Goal: Task Accomplishment & Management: Manage account settings

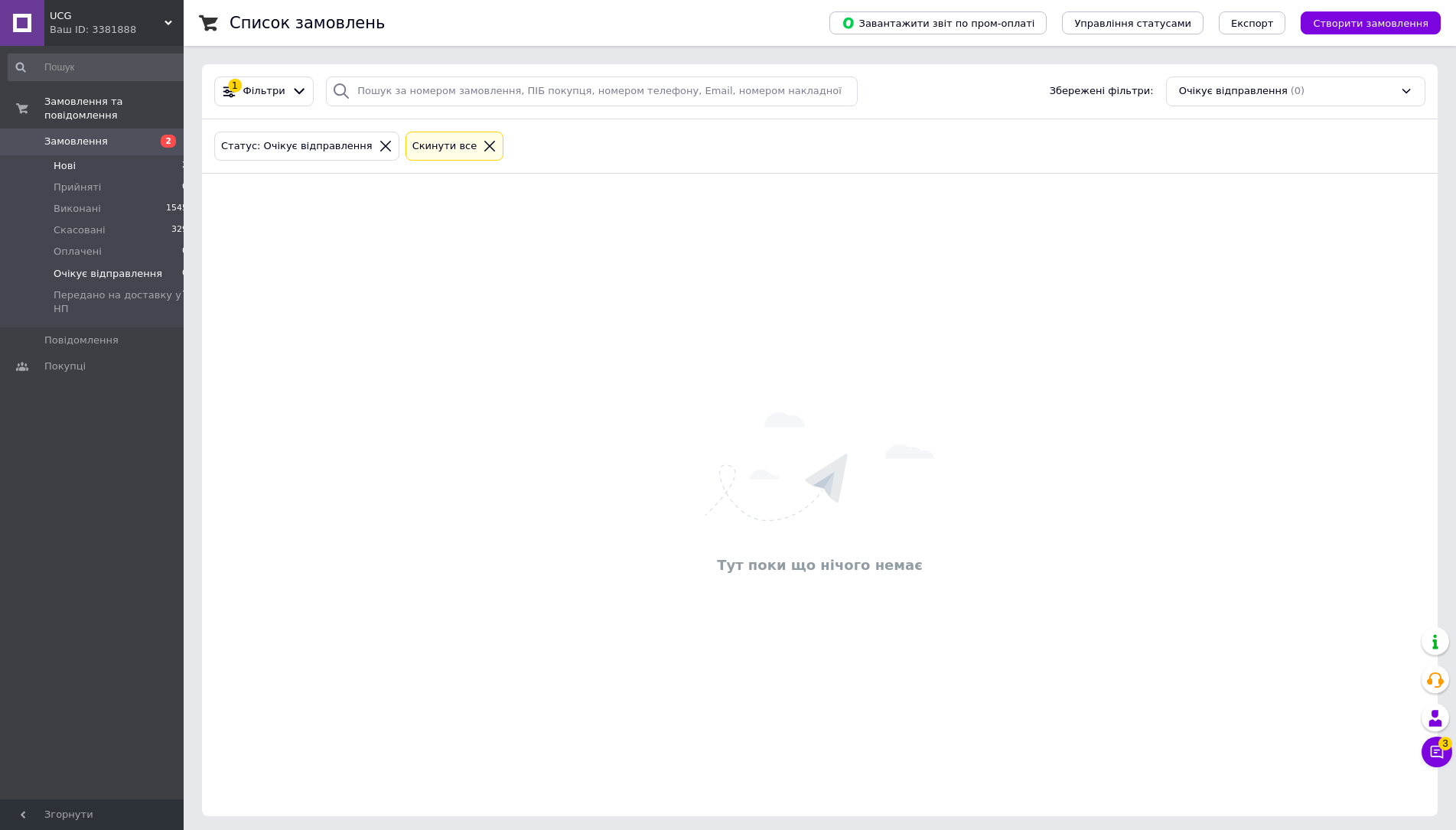
click at [122, 156] on li "Нові 2" at bounding box center [98, 166] width 197 height 21
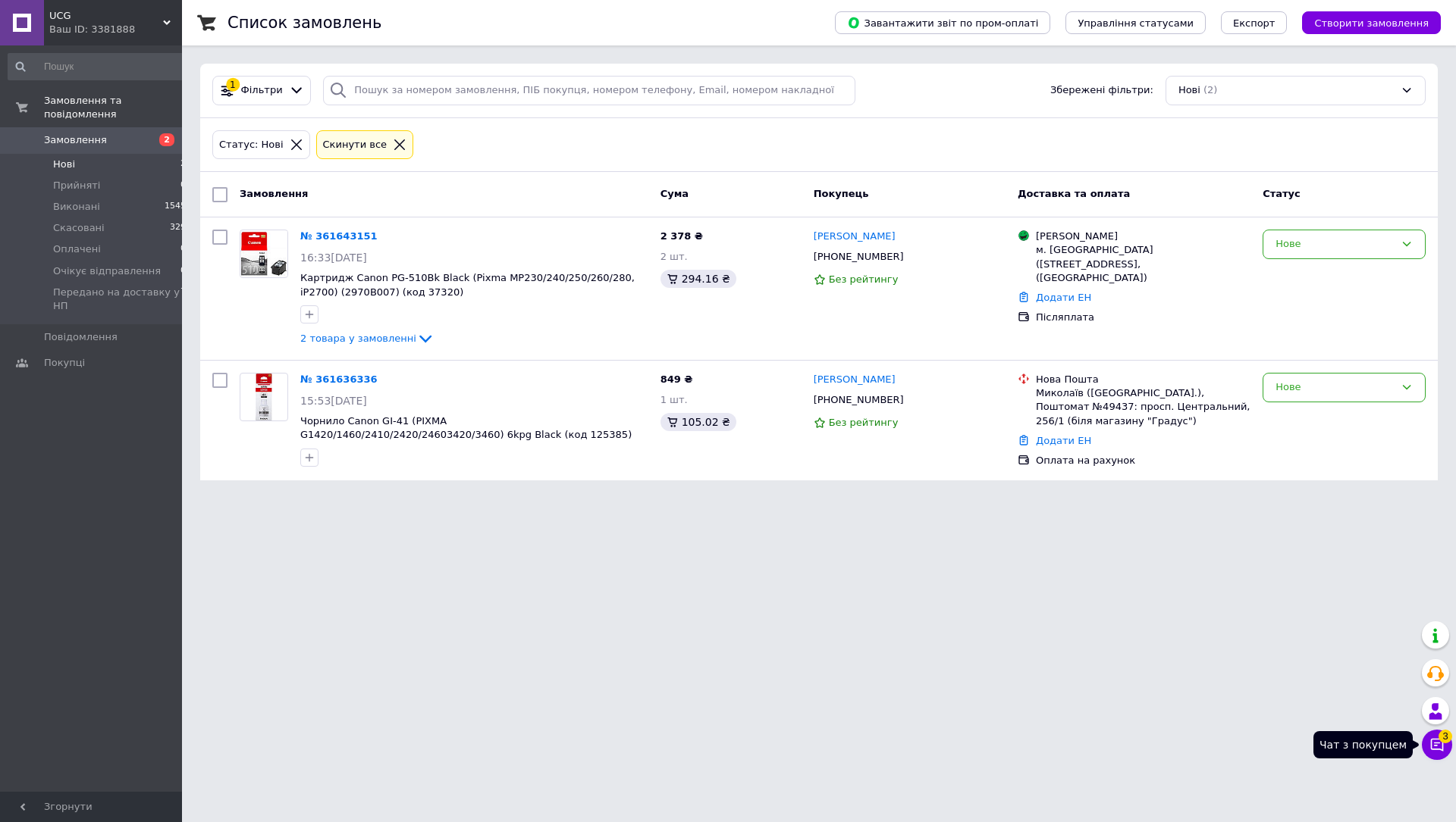
click at [1430, 751] on icon at bounding box center [1437, 745] width 15 height 15
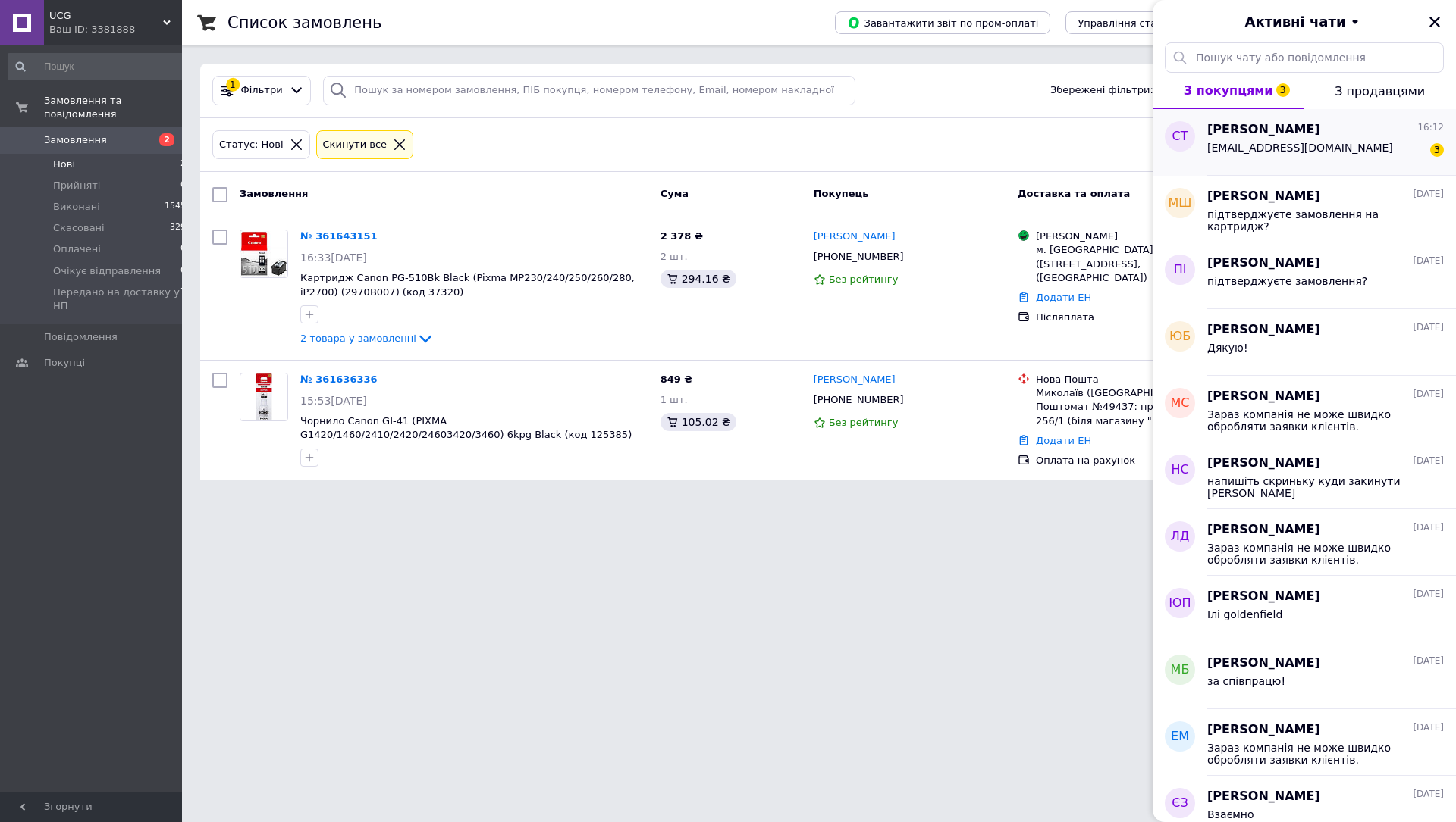
click at [1242, 136] on span "[PERSON_NAME]" at bounding box center [1263, 130] width 113 height 18
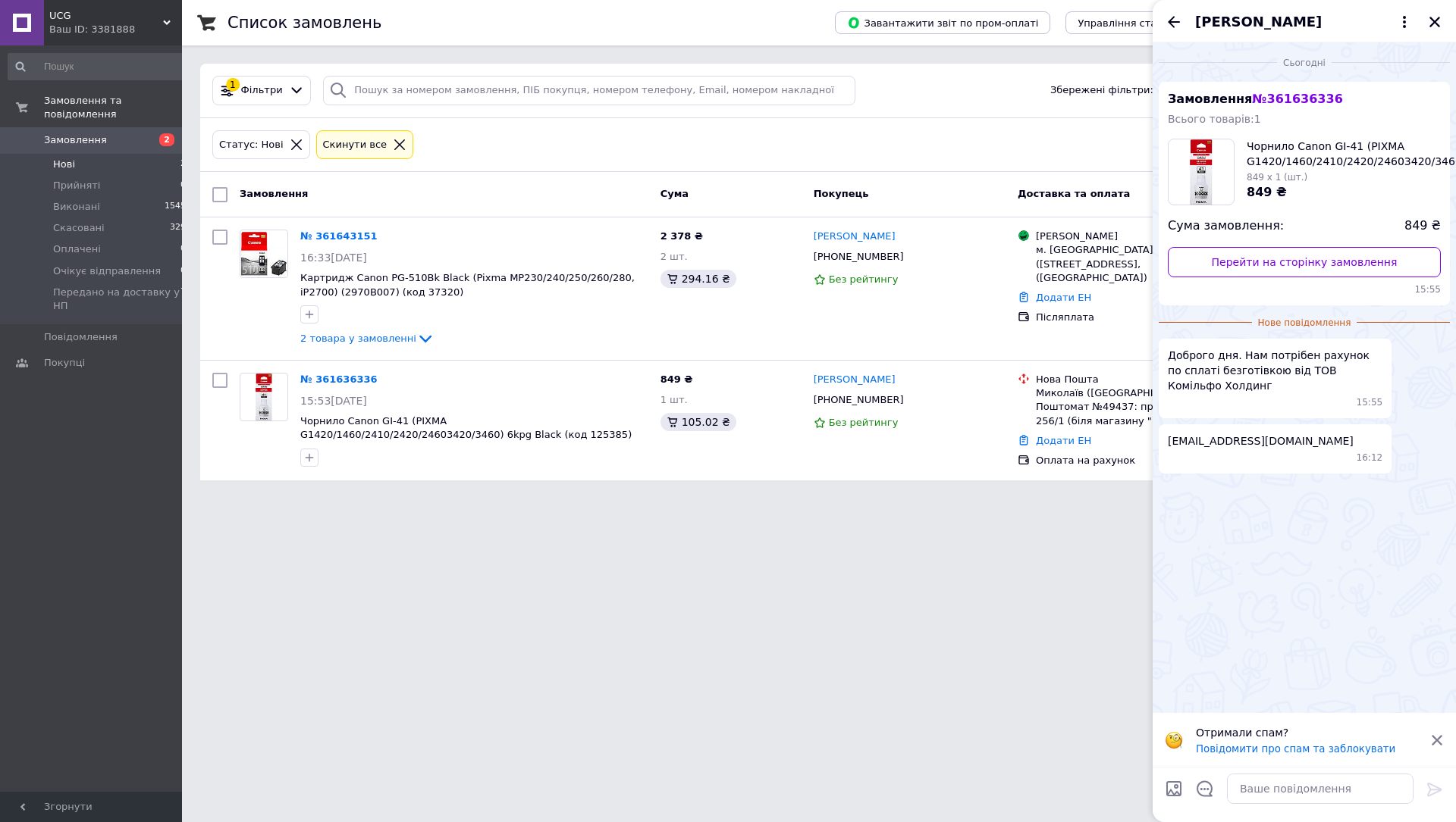
click at [1184, 594] on div "Сьогодні Замовлення № 361636336 Всього товарів: 1 Чорнило Canon GI-41 (PIXMA G1…" at bounding box center [1304, 378] width 303 height 670
drag, startPoint x: 1187, startPoint y: 443, endPoint x: 1324, endPoint y: 442, distance: 137.0
click at [1324, 442] on div "[EMAIL_ADDRESS][DOMAIN_NAME] 16:12" at bounding box center [1275, 449] width 233 height 49
copy span "[EMAIL_ADDRESS][DOMAIN_NAME]"
click at [342, 378] on link "№ 361636336" at bounding box center [339, 379] width 77 height 12
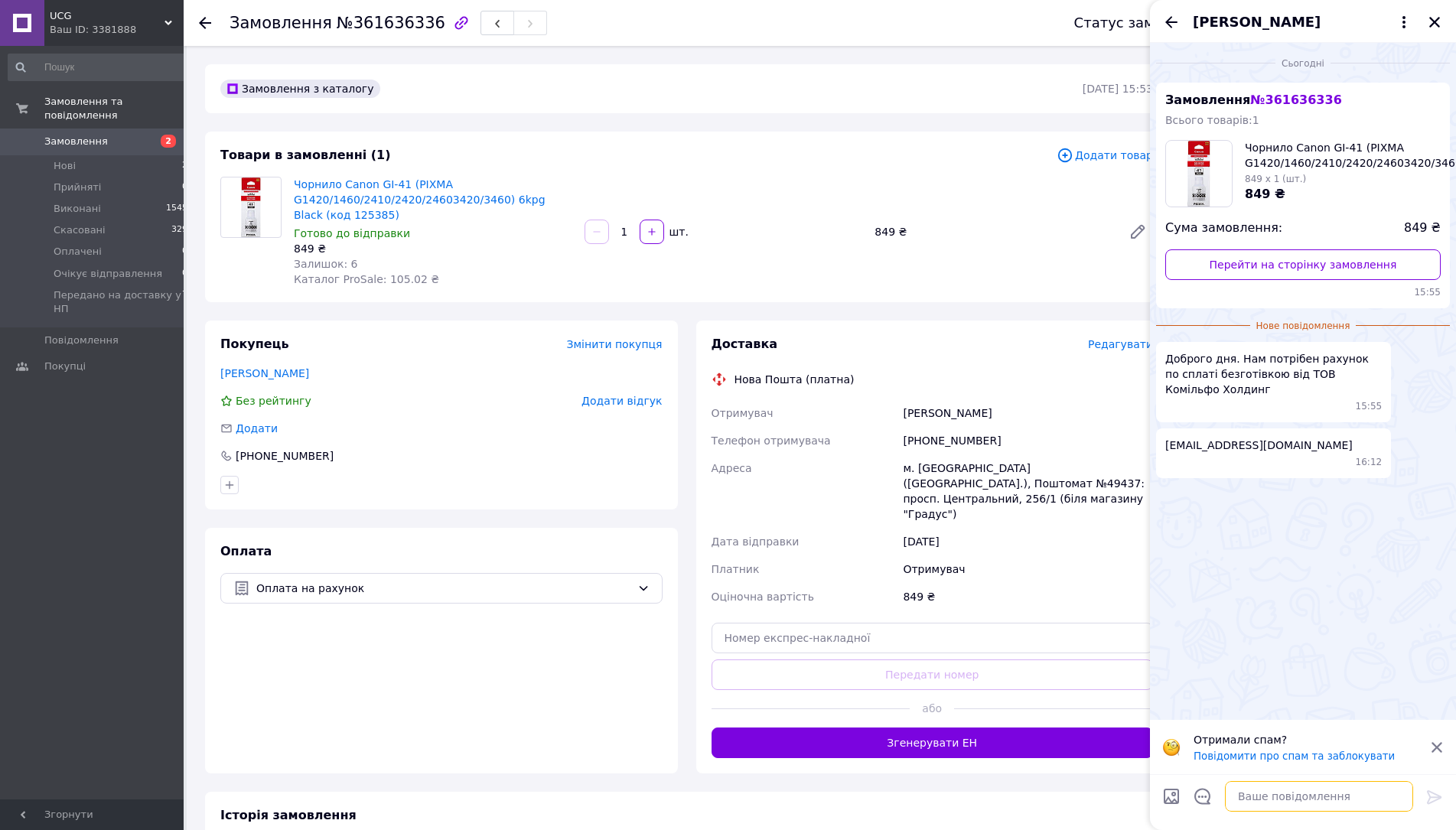
click at [1268, 790] on textarea at bounding box center [1319, 797] width 188 height 30
click at [1269, 805] on textarea at bounding box center [1319, 797] width 188 height 30
type textarea "добрий день"
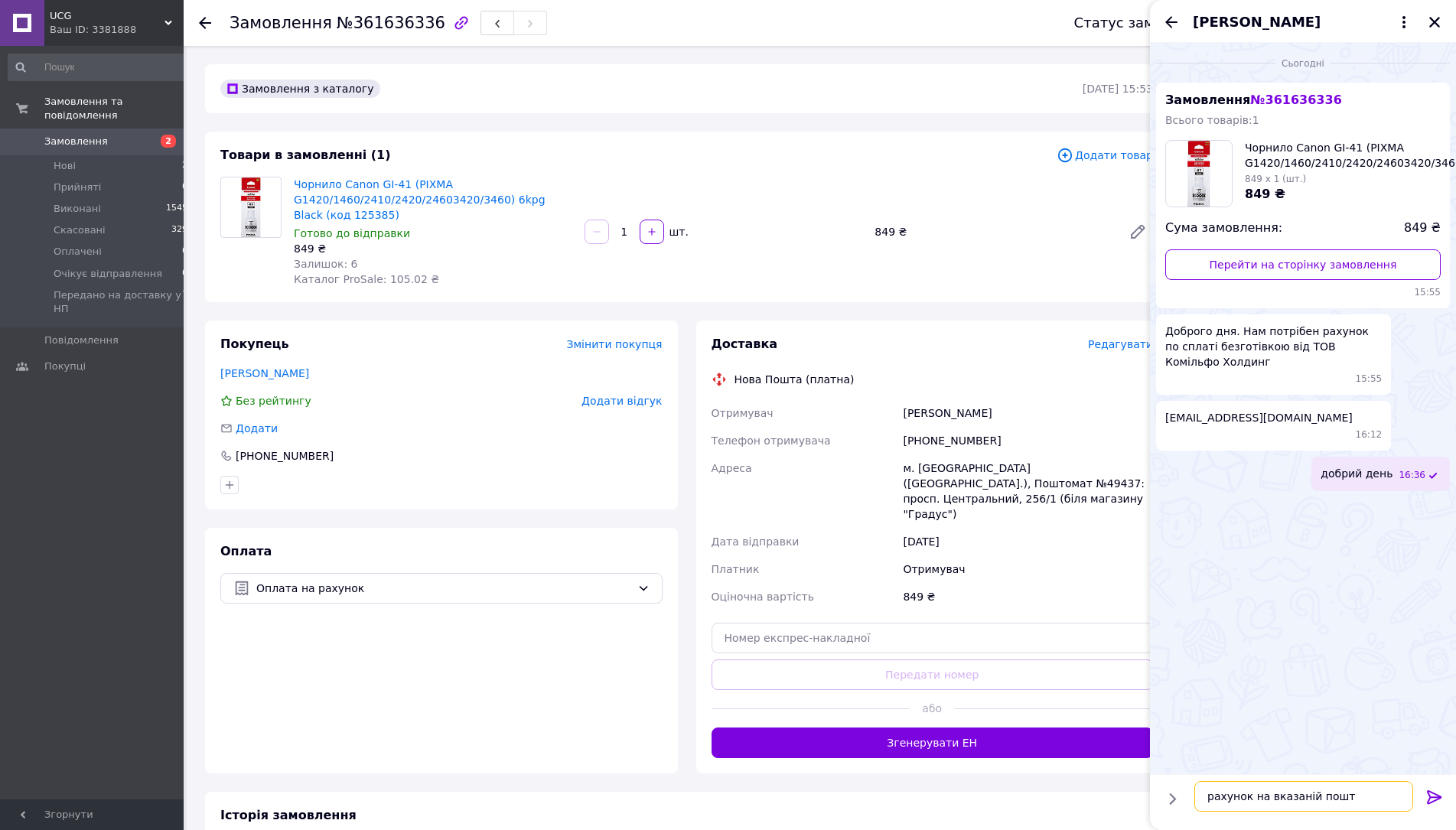
type textarea "рахунок на вказаній пошті"
click at [1430, 19] on icon "Закрити" at bounding box center [1435, 22] width 11 height 11
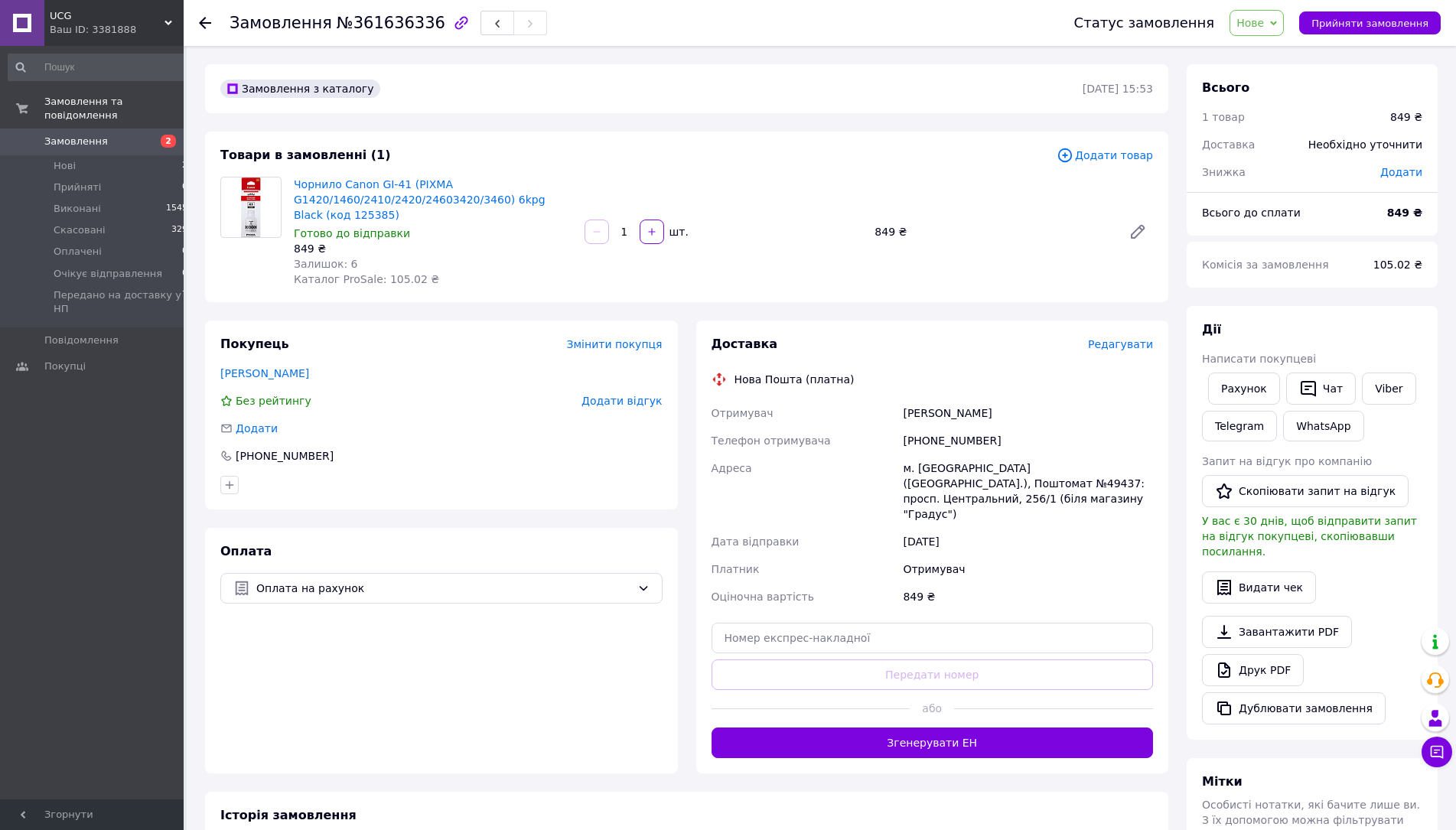
click at [1277, 25] on icon at bounding box center [1273, 24] width 7 height 7
click at [1276, 51] on li "Прийнято" at bounding box center [1311, 53] width 161 height 23
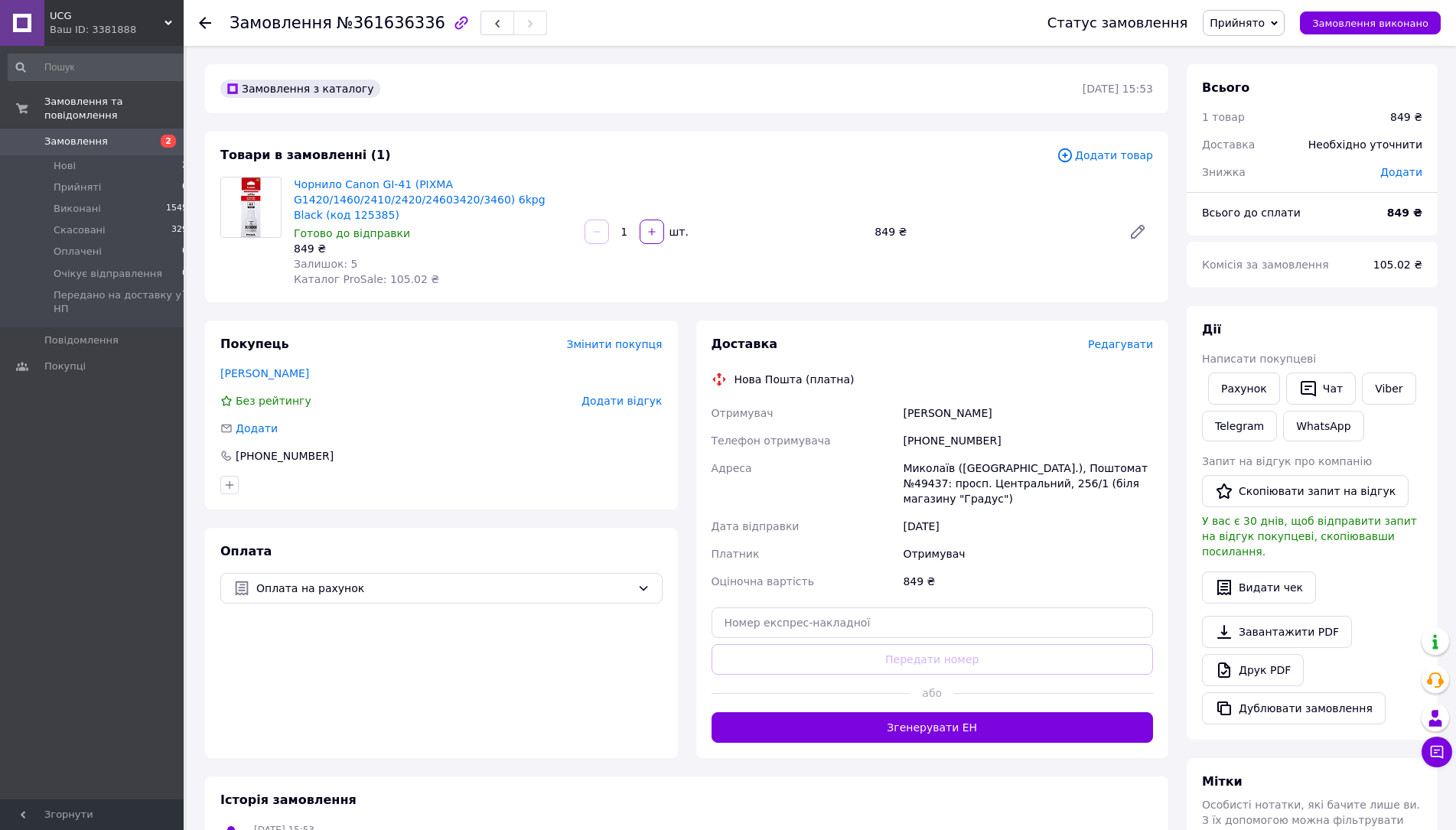
click at [204, 17] on icon at bounding box center [204, 23] width 12 height 12
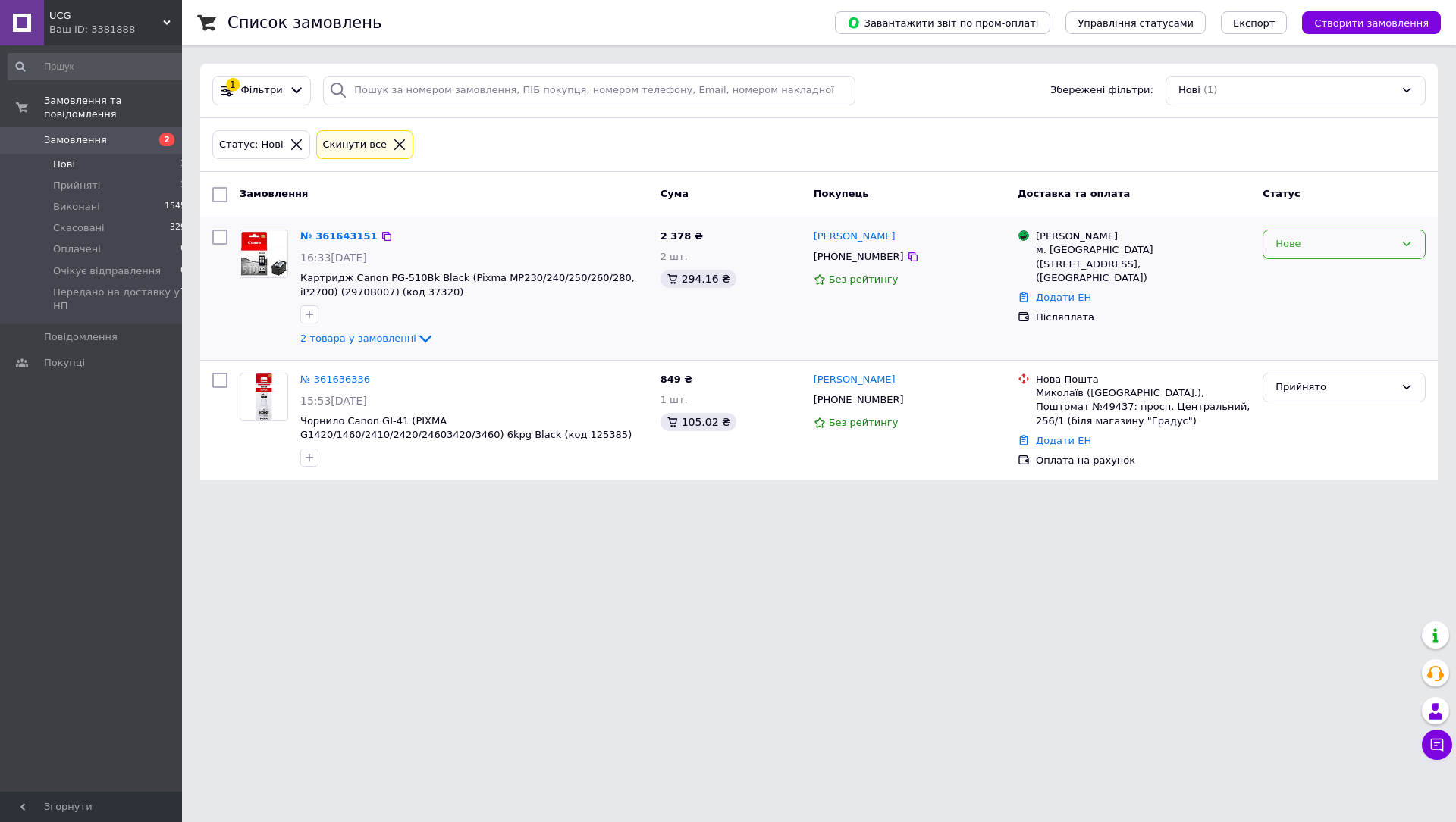
click at [1407, 245] on icon at bounding box center [1407, 244] width 8 height 4
click at [1314, 275] on li "Прийнято" at bounding box center [1344, 276] width 162 height 28
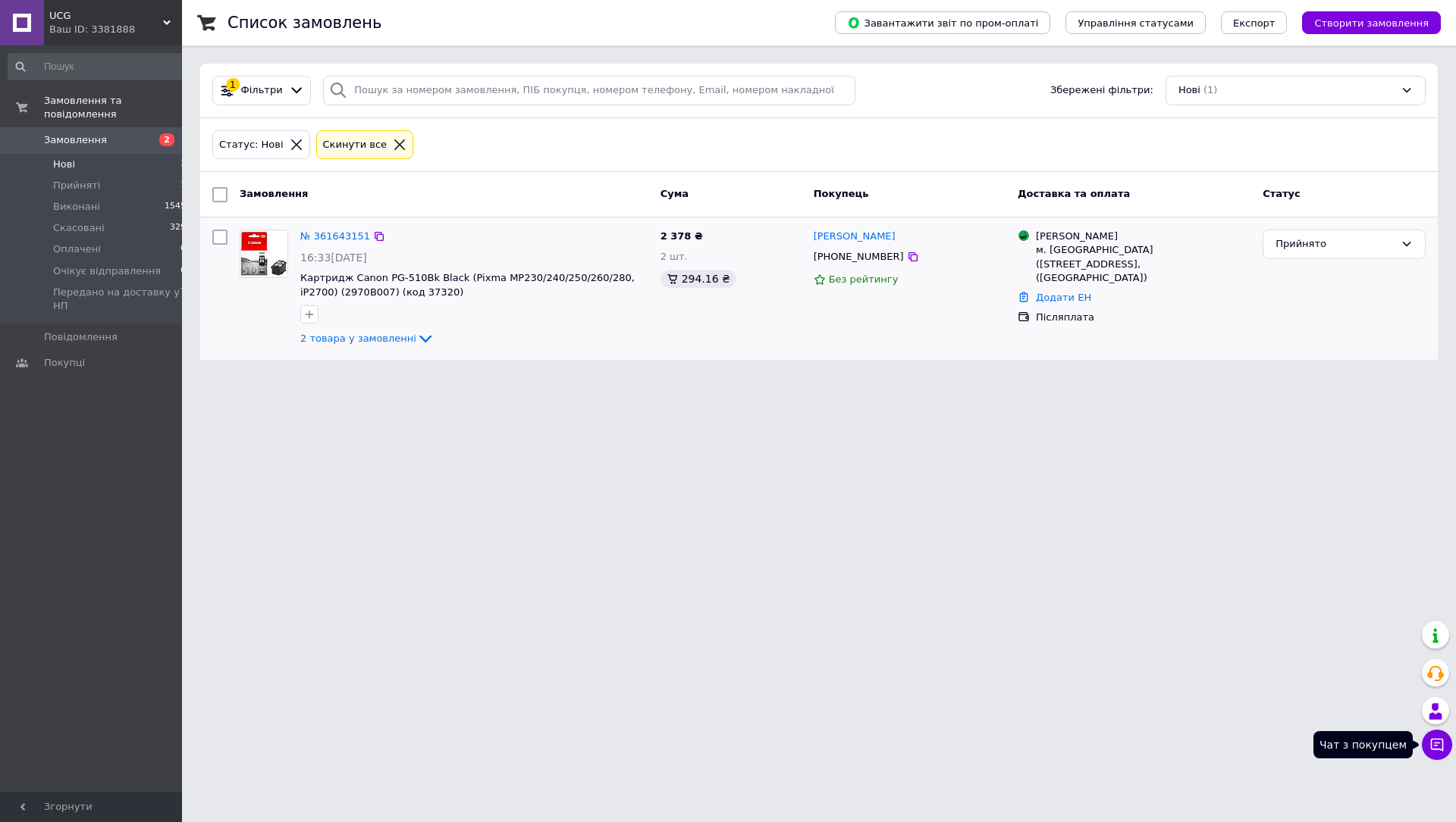
click at [1436, 748] on icon at bounding box center [1437, 745] width 15 height 15
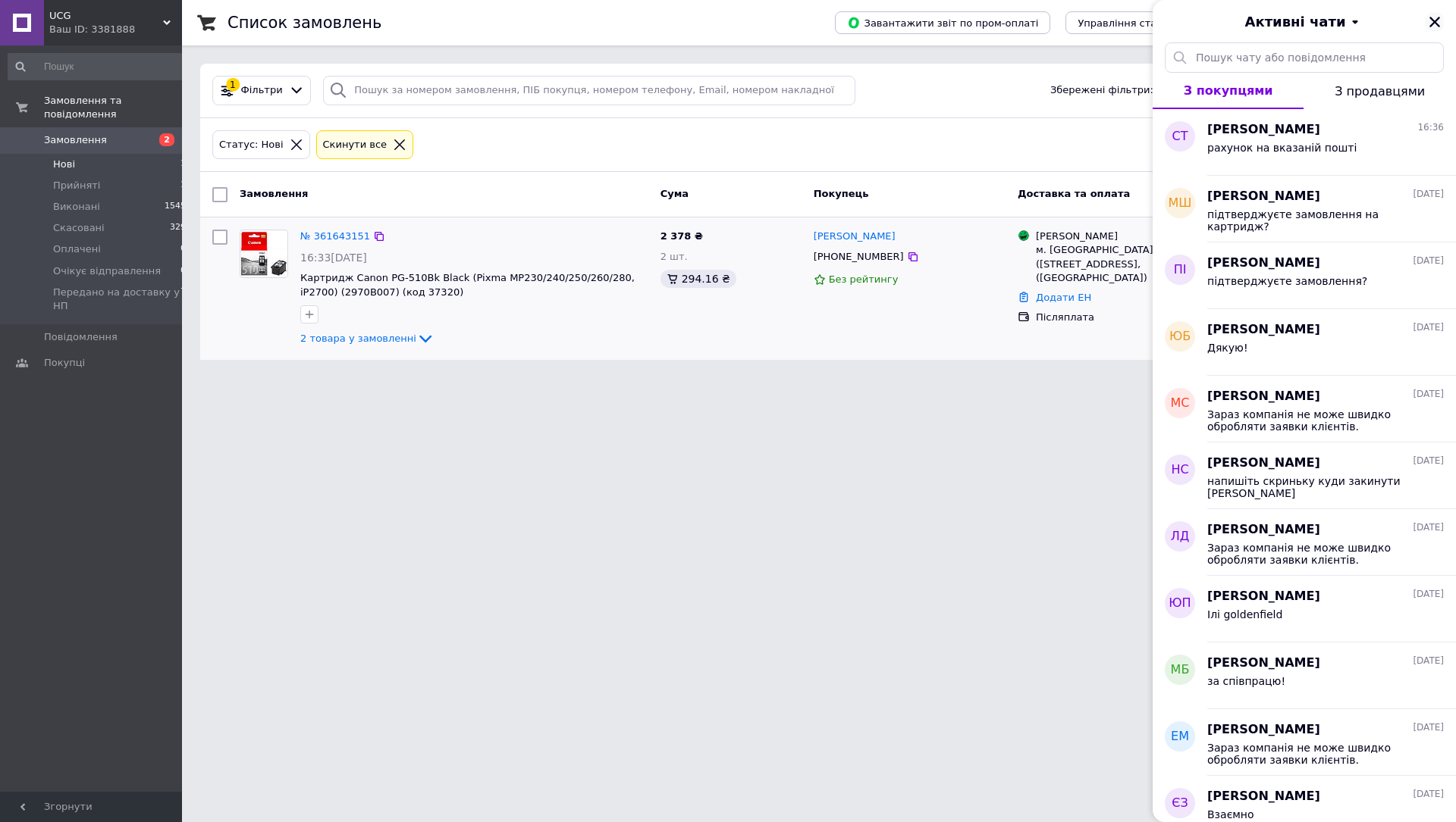
click at [1439, 23] on icon "Закрити" at bounding box center [1434, 22] width 13 height 13
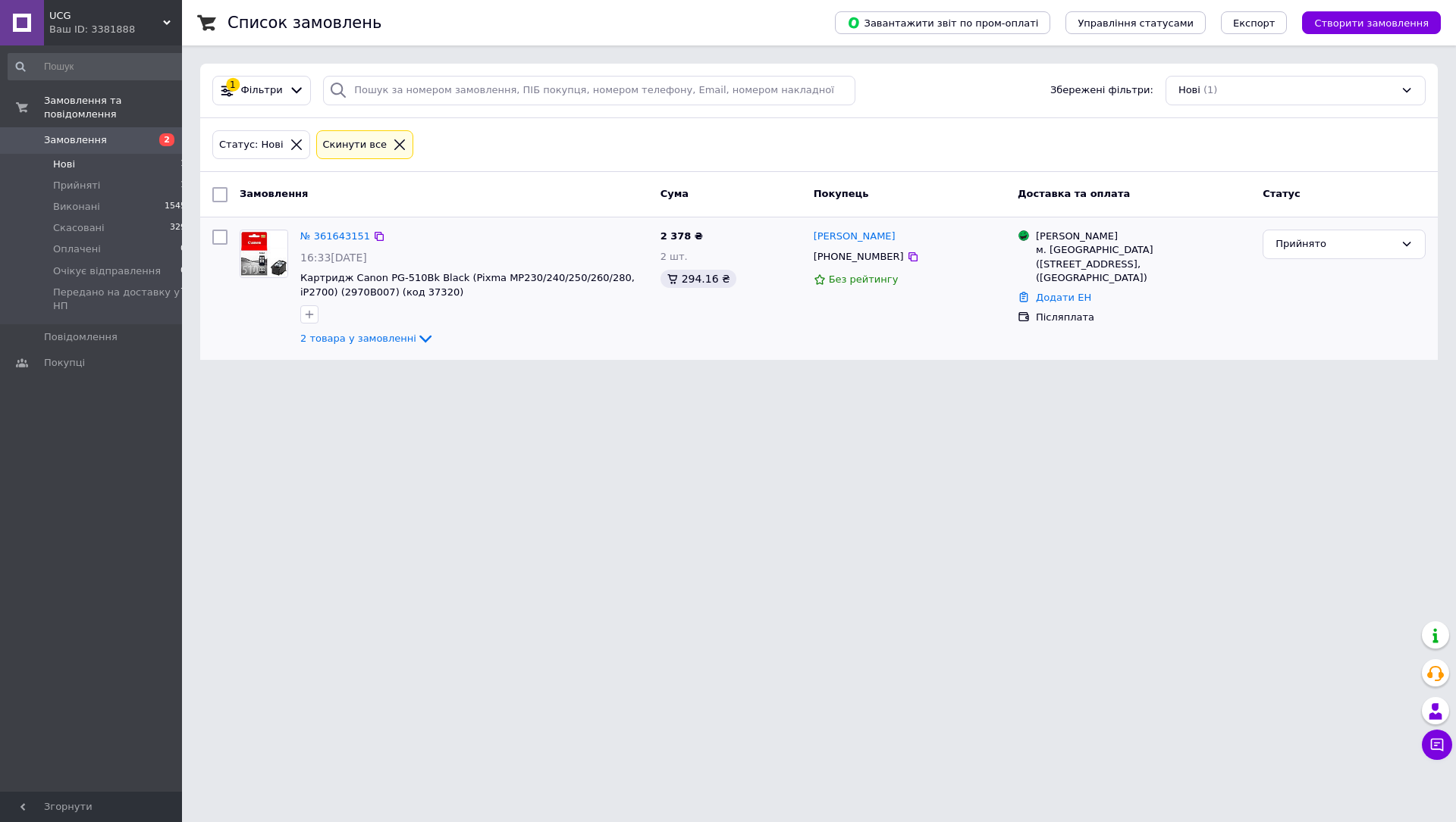
click at [125, 127] on link "Замовлення 2" at bounding box center [97, 140] width 195 height 26
